Goal: Task Accomplishment & Management: Complete application form

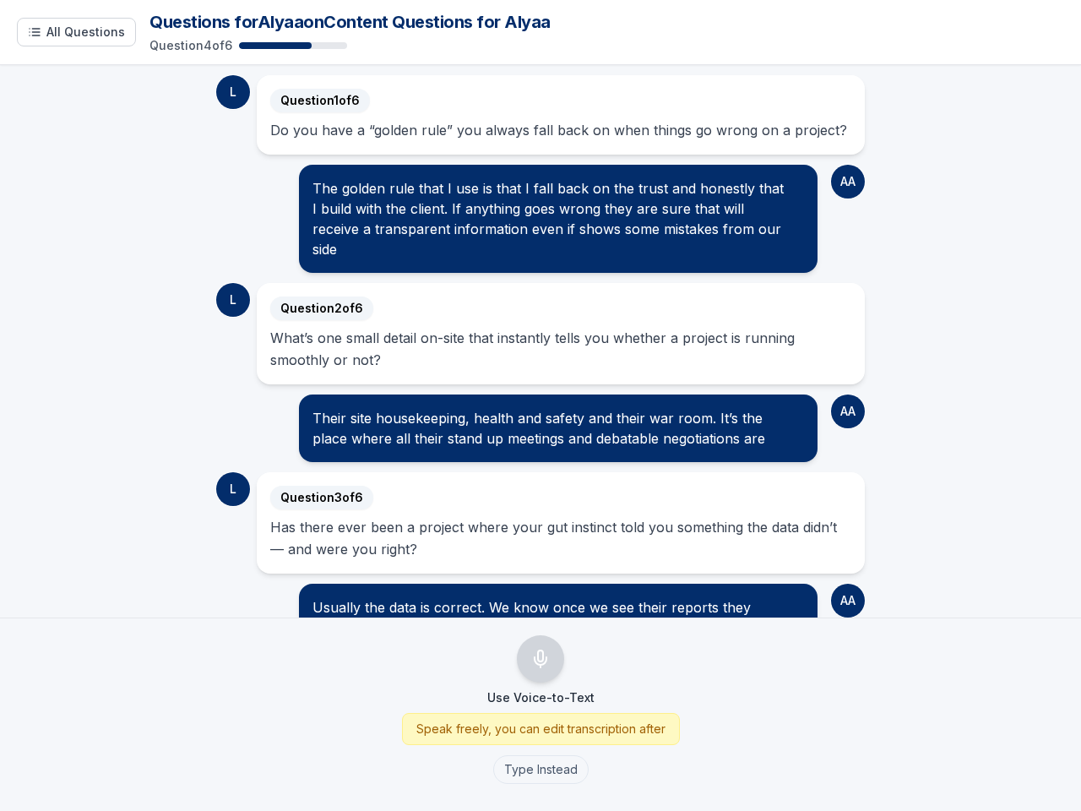
scroll to position [140, 0]
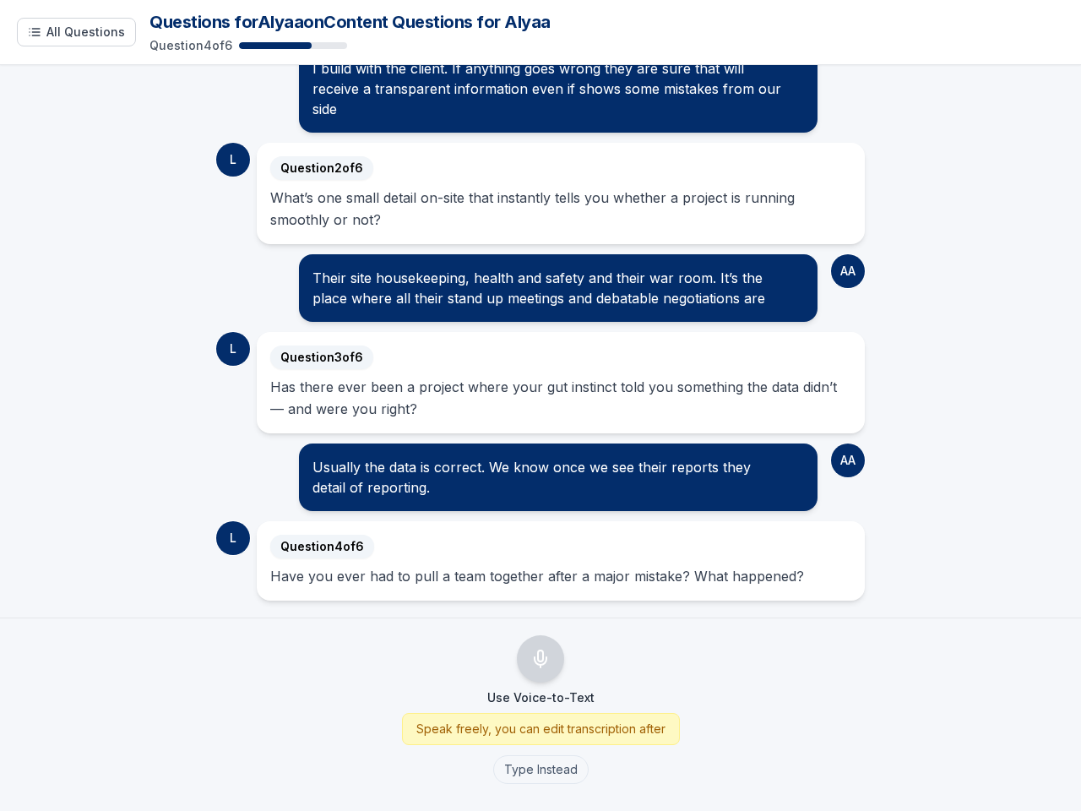
click at [541, 405] on div "Has there ever been a project where your gut instinct told you something the da…" at bounding box center [560, 398] width 581 height 44
click at [76, 32] on span "All Questions" at bounding box center [85, 32] width 79 height 17
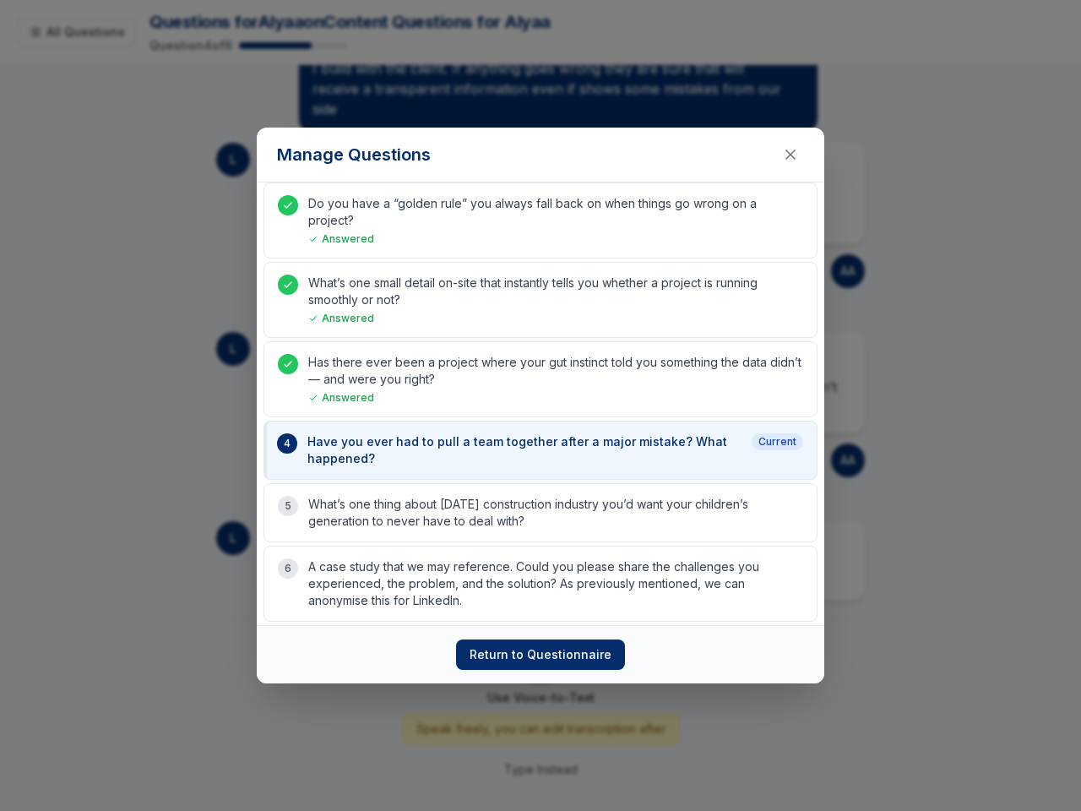
click at [781, 284] on p "What’s one small detail on-site that instantly tells you whether a project is r…" at bounding box center [555, 292] width 495 height 34
click at [781, 473] on button "4 Have you ever had to pull a team together after a major mistake? What happene…" at bounding box center [541, 450] width 554 height 59
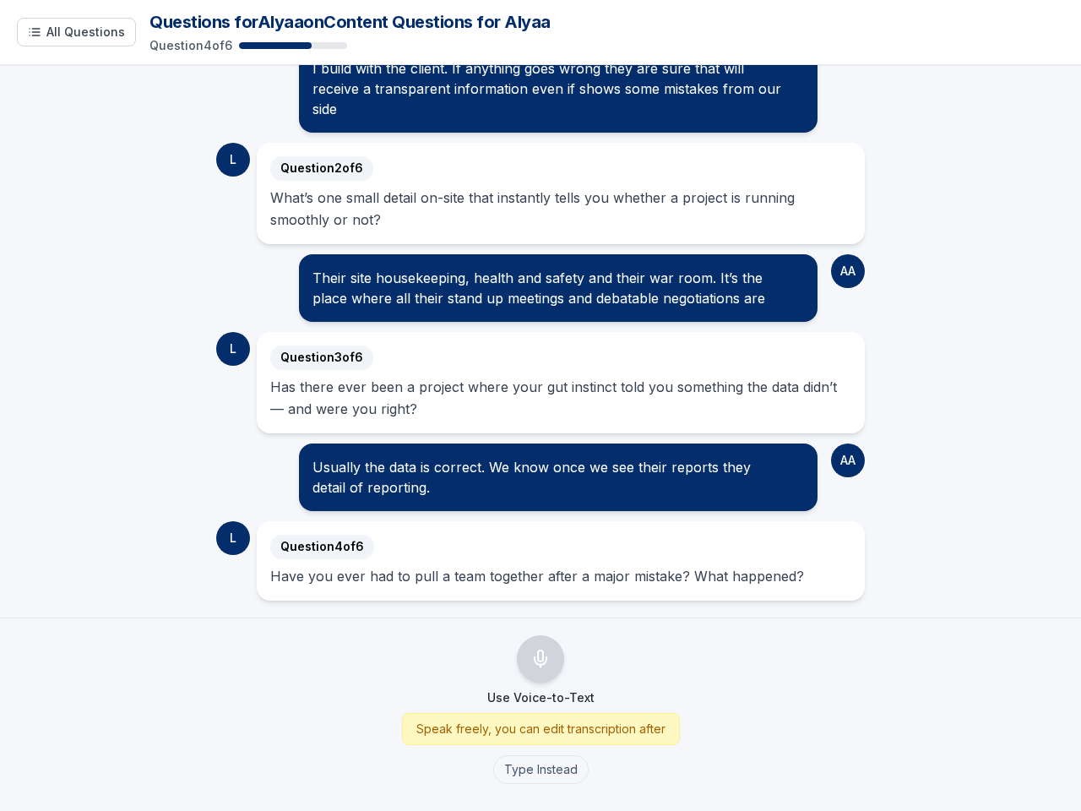
click at [541, 659] on icon "Use Voice-to-Text" at bounding box center [540, 659] width 20 height 20
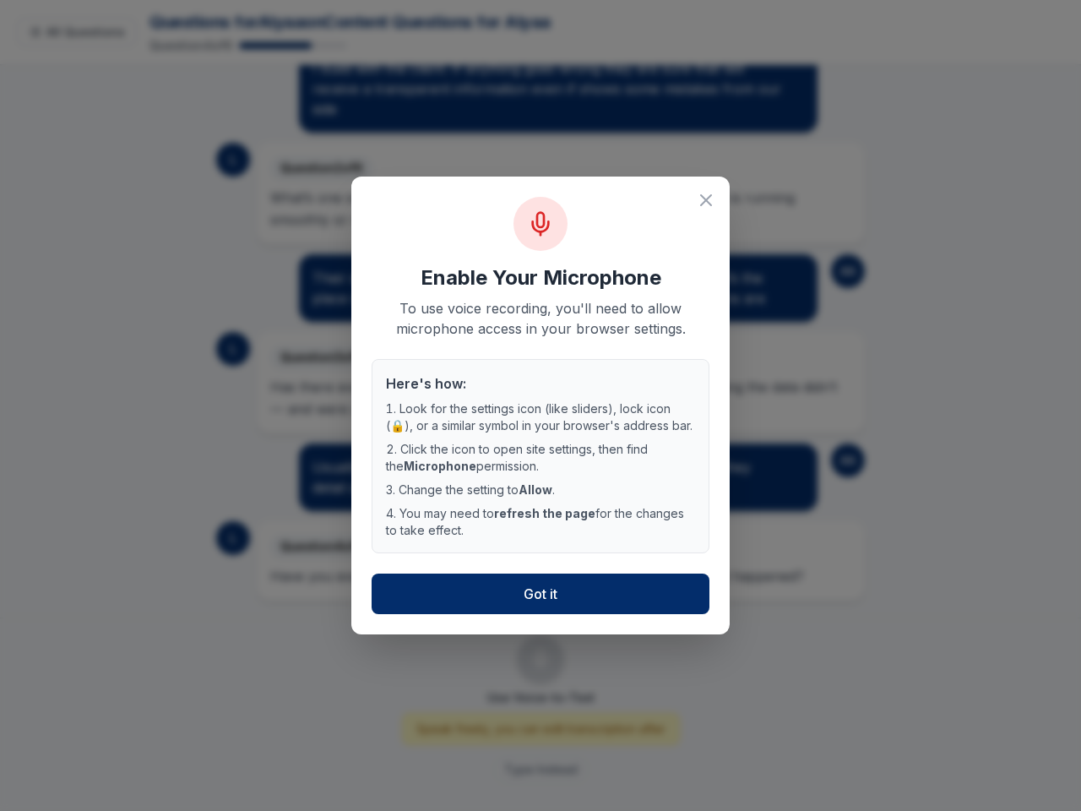
click at [540, 769] on div "Enable Your Microphone To use voice recording, you'll need to allow microphone …" at bounding box center [540, 405] width 1081 height 811
